Goal: Check status

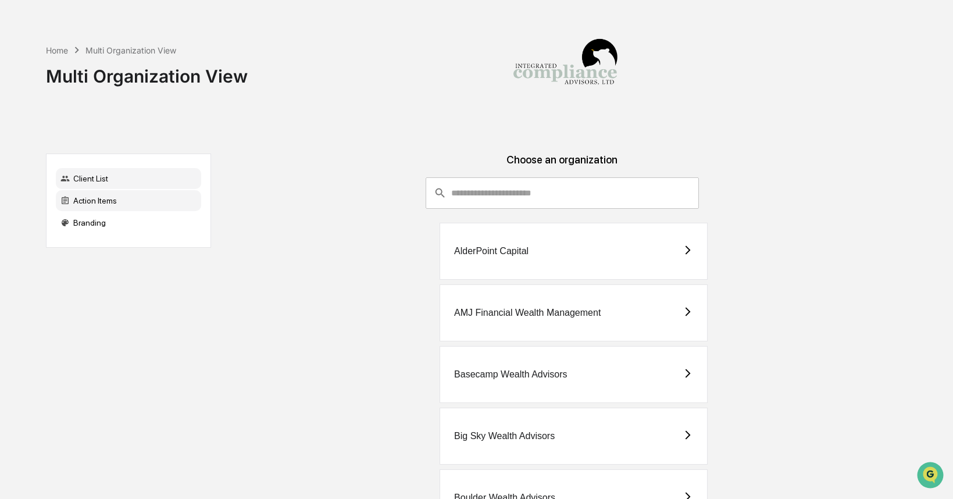
click at [126, 197] on div "Action Items" at bounding box center [128, 200] width 145 height 21
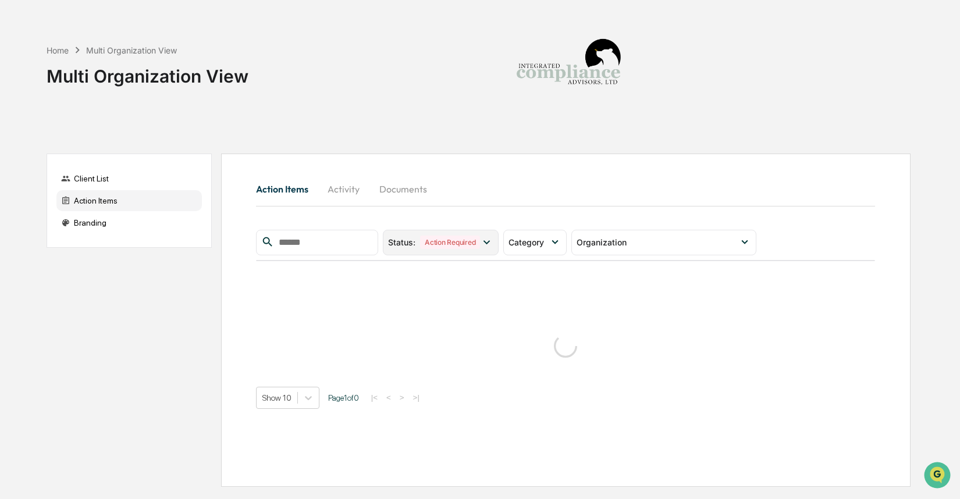
click at [490, 242] on icon at bounding box center [486, 242] width 6 height 4
click at [544, 250] on div "Category" at bounding box center [534, 243] width 63 height 26
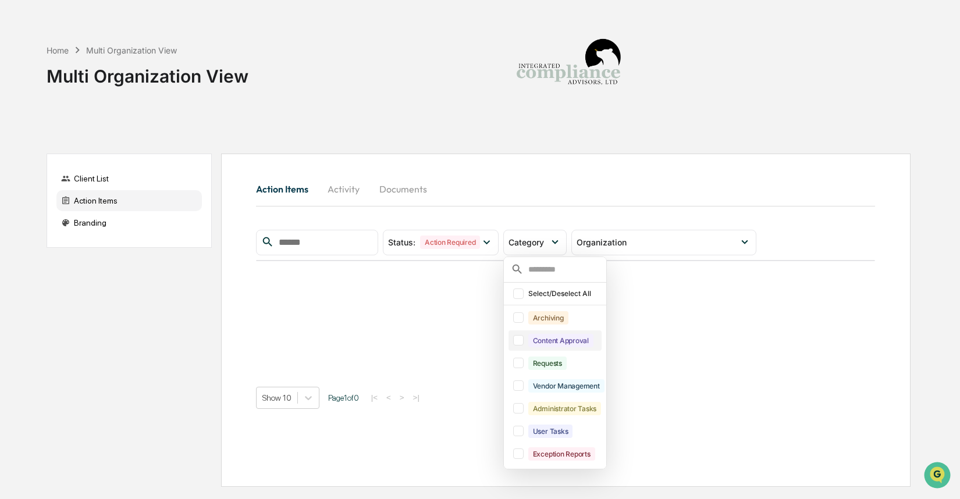
click at [522, 344] on div at bounding box center [518, 340] width 10 height 10
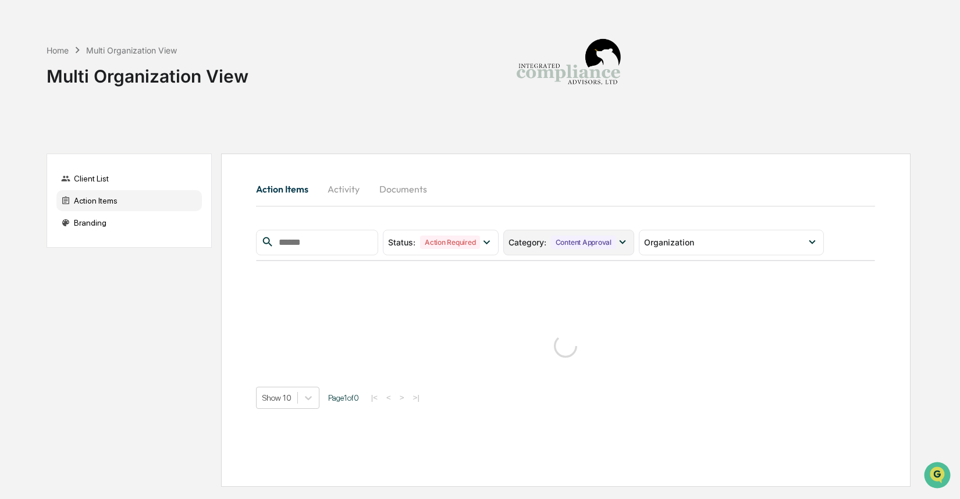
click at [625, 241] on icon at bounding box center [622, 242] width 13 height 13
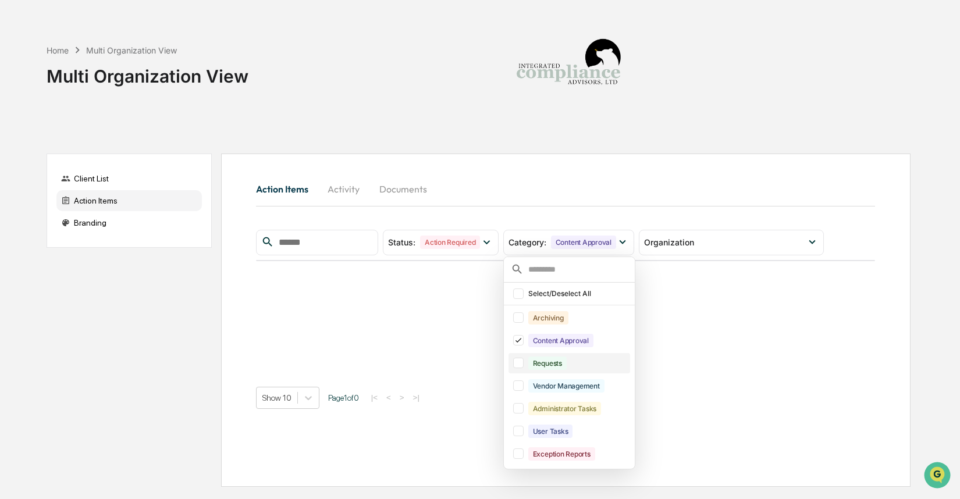
click at [523, 367] on div at bounding box center [518, 363] width 10 height 10
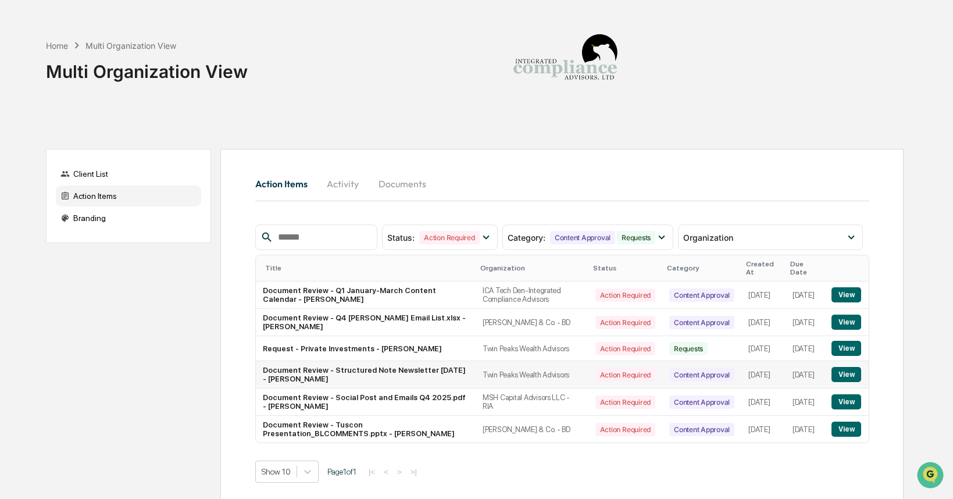
scroll to position [13, 0]
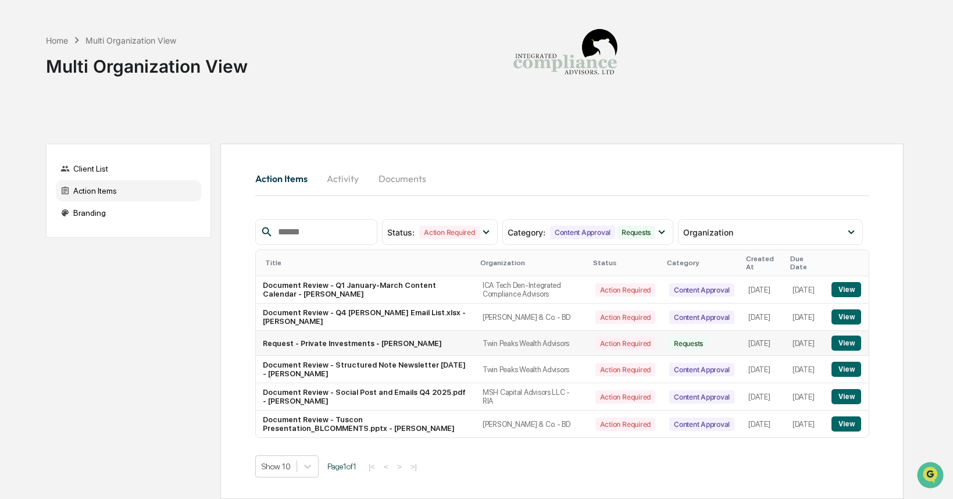
click at [843, 348] on button "View" at bounding box center [847, 343] width 30 height 15
